Goal: Navigation & Orientation: Understand site structure

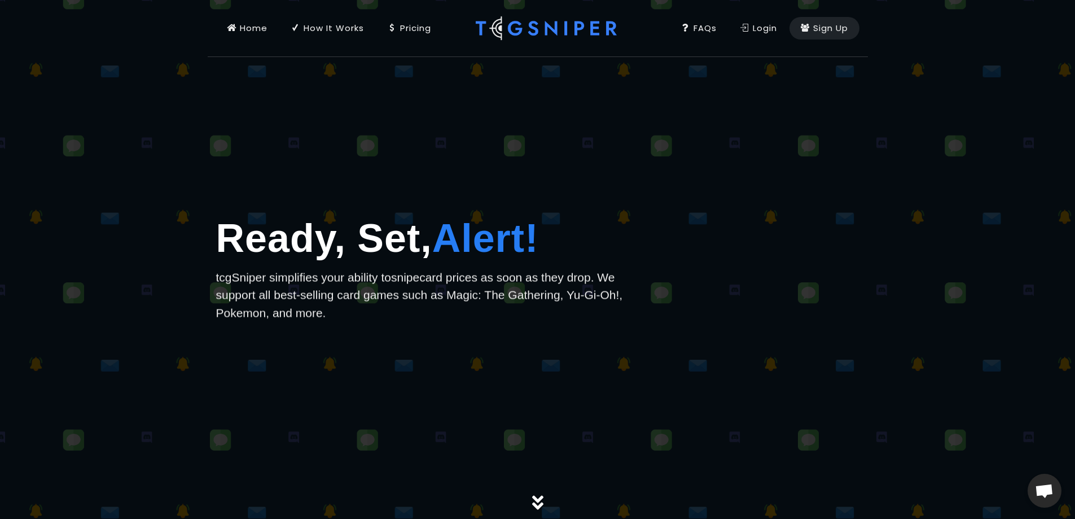
click at [253, 28] on div "Home" at bounding box center [247, 28] width 40 height 12
click at [242, 24] on div "Home" at bounding box center [247, 28] width 40 height 12
click at [751, 33] on div "Login" at bounding box center [758, 28] width 37 height 12
click at [340, 28] on div "How It Works" at bounding box center [327, 28] width 73 height 12
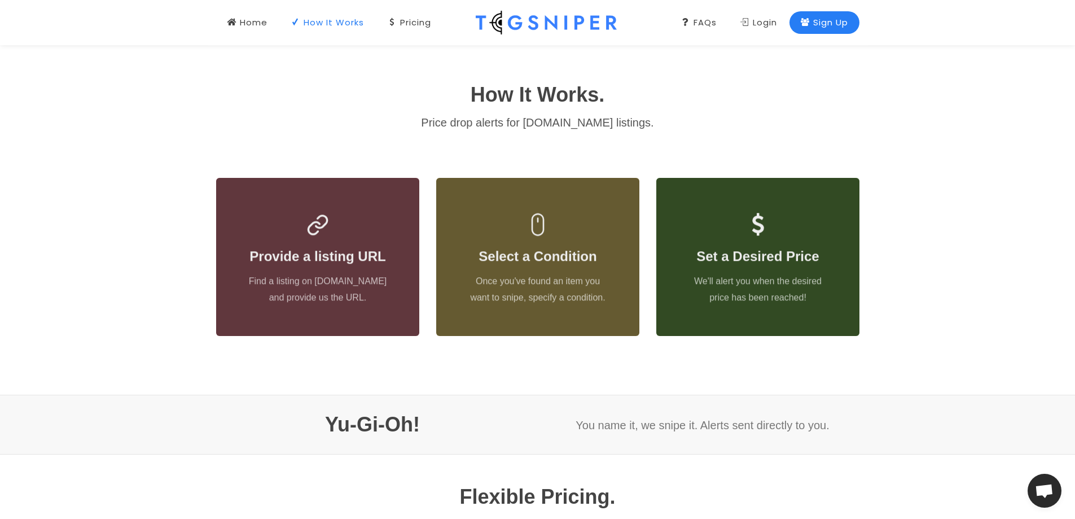
scroll to position [474, 0]
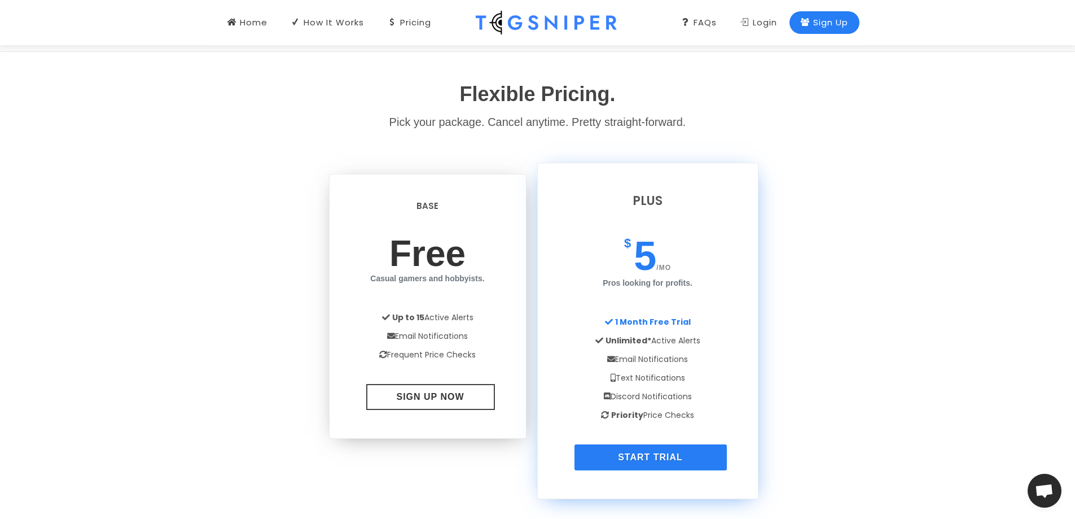
click at [137, 137] on div "How It Works. Price drop alerts for [DOMAIN_NAME] listings. Provide a listing U…" at bounding box center [537, 426] width 1075 height 1589
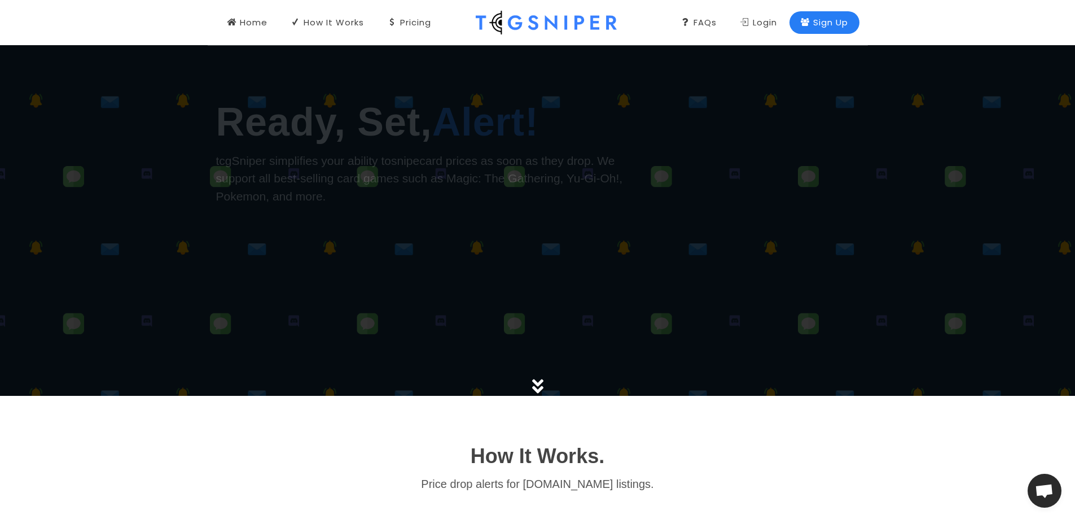
scroll to position [0, 0]
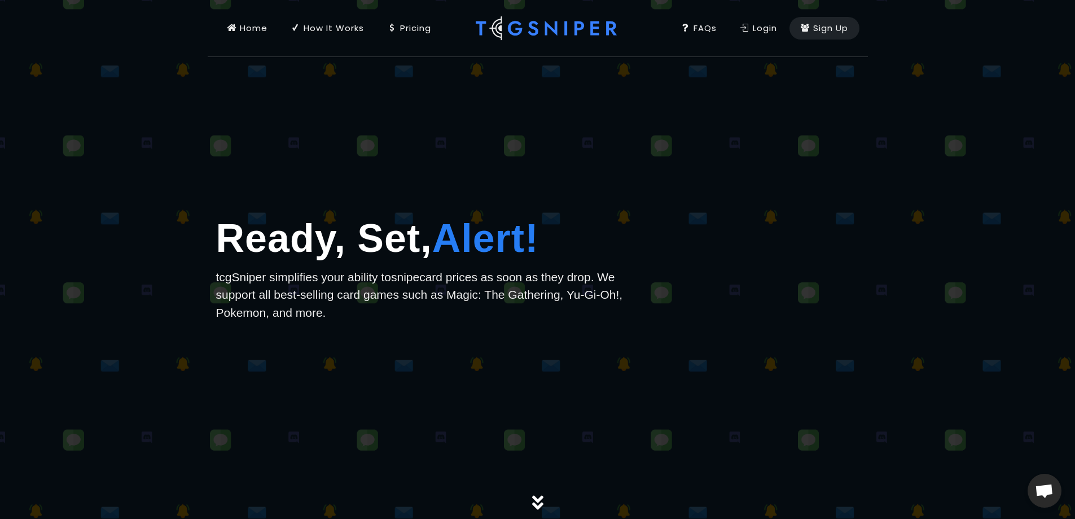
click at [420, 28] on div "Pricing" at bounding box center [409, 28] width 43 height 12
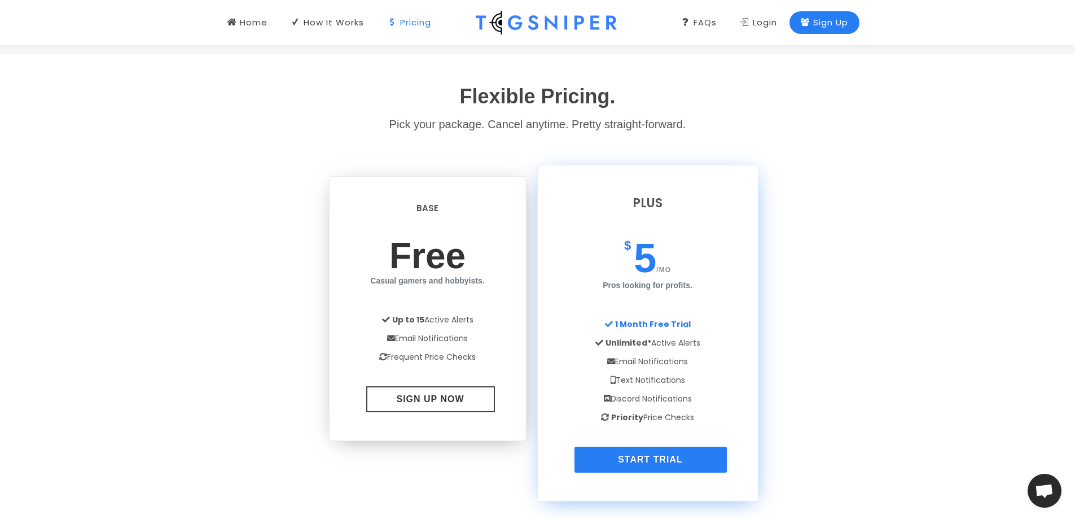
scroll to position [875, 0]
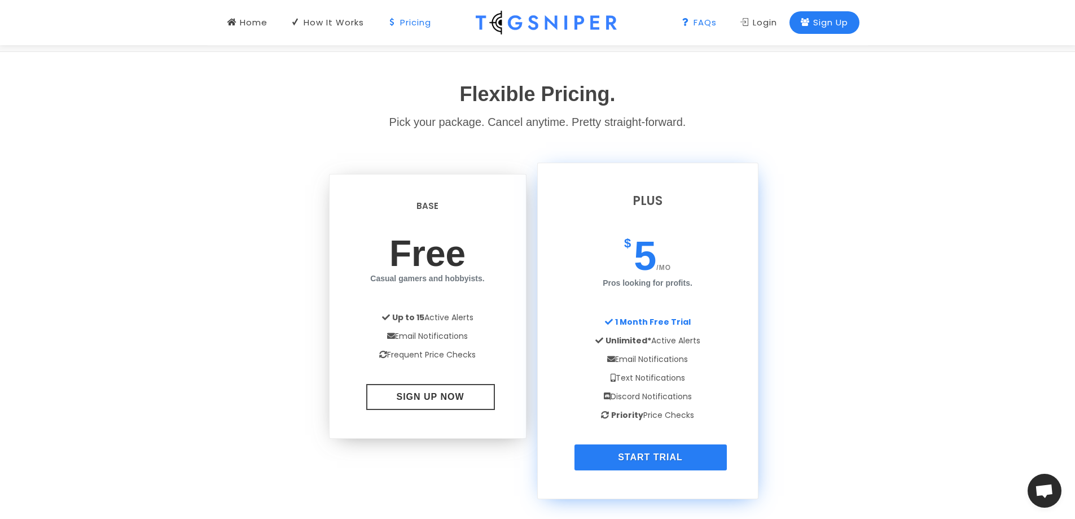
click at [682, 21] on icon at bounding box center [685, 22] width 9 height 12
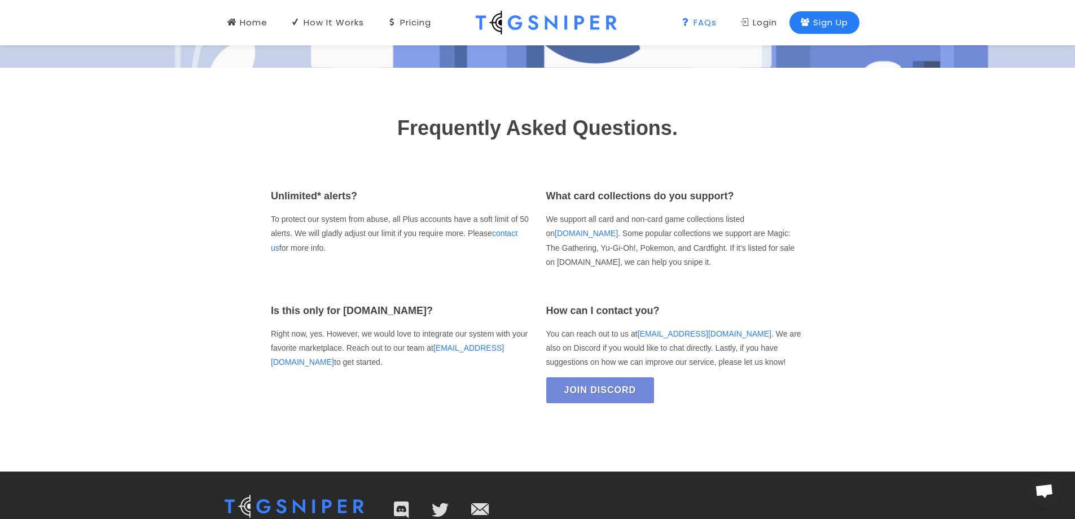
scroll to position [1647, 0]
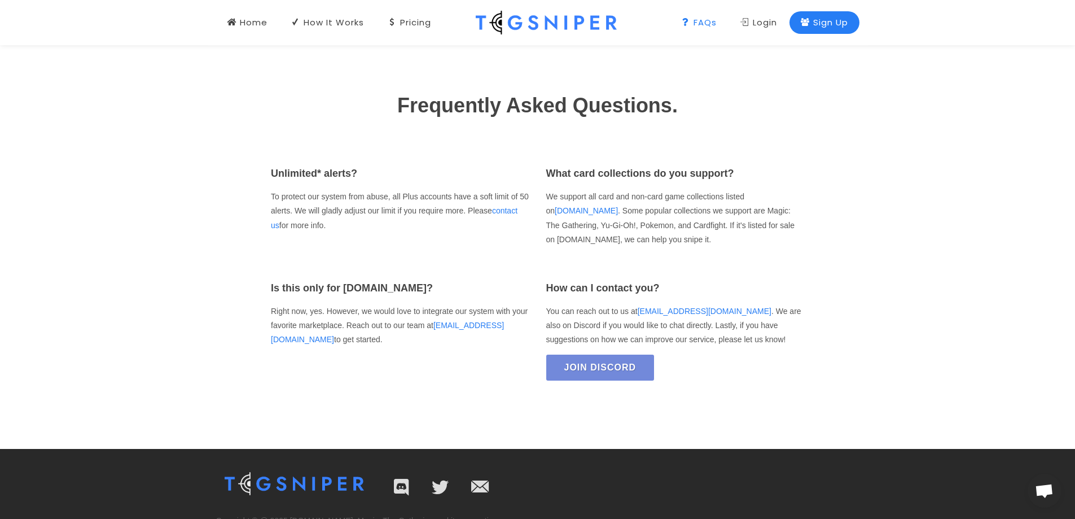
click at [510, 20] on img at bounding box center [546, 22] width 141 height 45
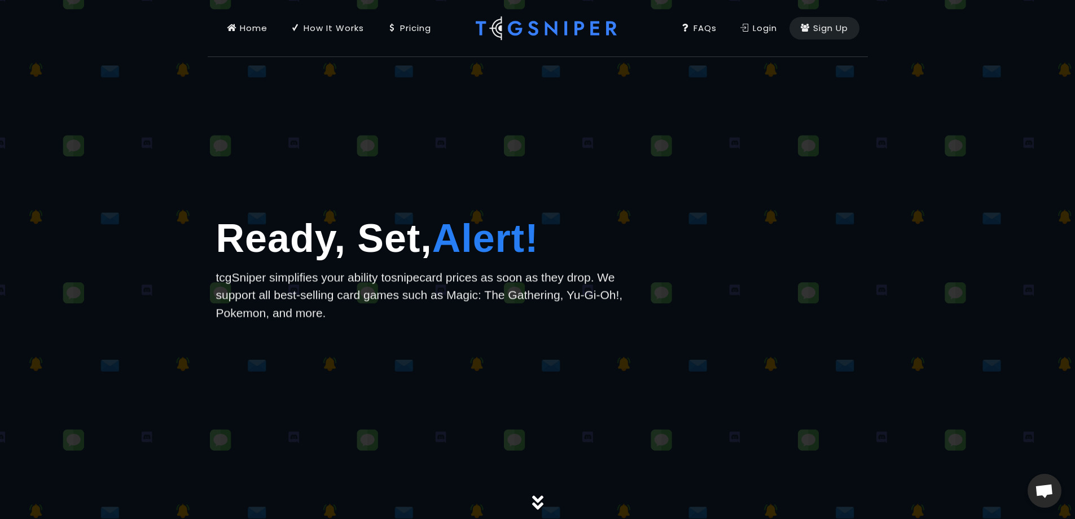
click at [762, 36] on link "Login" at bounding box center [758, 28] width 59 height 56
